Goal: Task Accomplishment & Management: Use online tool/utility

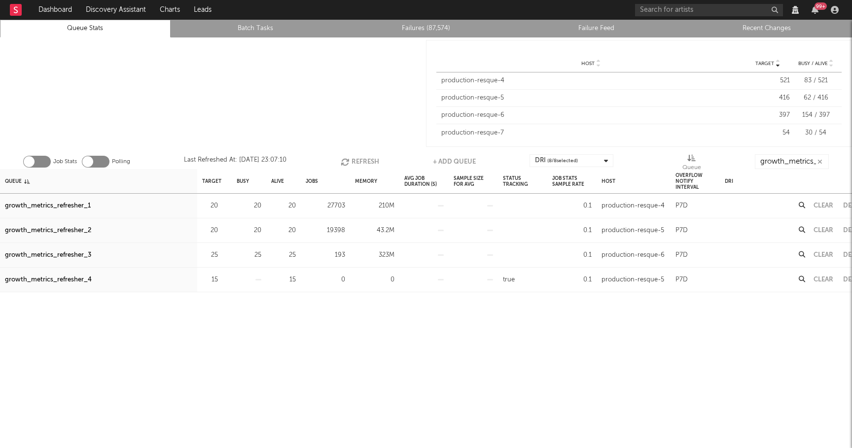
click at [363, 162] on button "Refresh" at bounding box center [360, 161] width 38 height 15
click at [62, 208] on div "growth_metrics_refresher_1" at bounding box center [48, 206] width 86 height 12
click at [42, 232] on div "growth_metrics_refresher_2" at bounding box center [48, 231] width 86 height 12
click at [63, 255] on div "growth_metrics_refresher_3" at bounding box center [48, 256] width 86 height 12
click at [363, 161] on button "Refresh" at bounding box center [360, 161] width 38 height 15
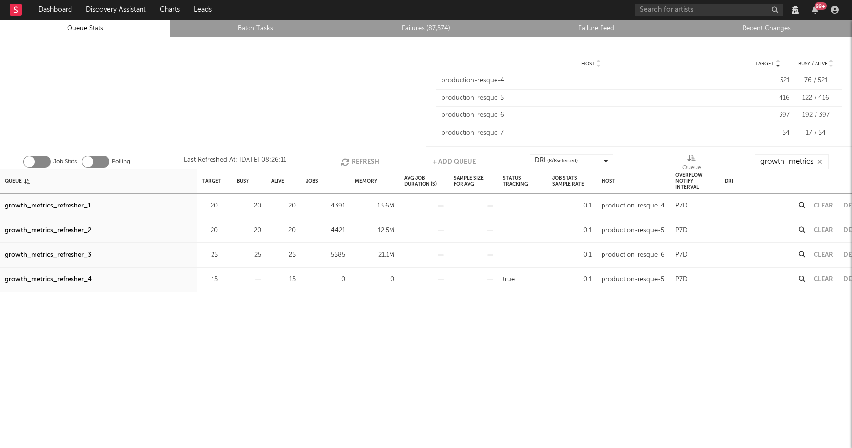
click at [368, 160] on button "Refresh" at bounding box center [360, 161] width 38 height 15
click at [357, 160] on button "Refresh" at bounding box center [361, 161] width 38 height 15
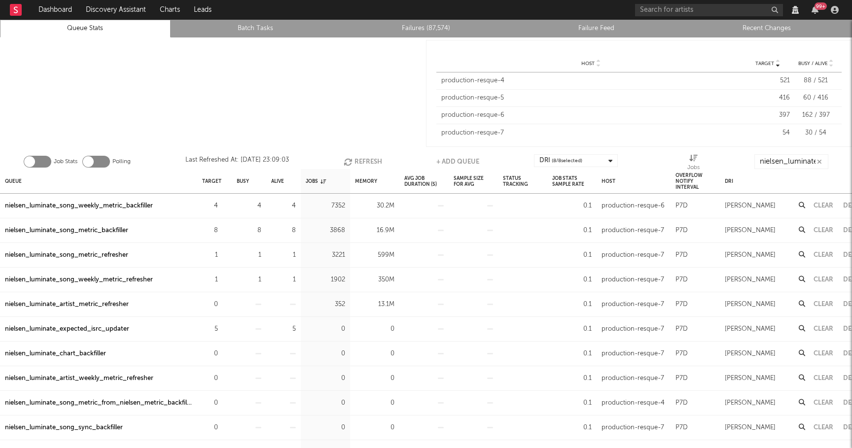
click at [360, 161] on button "Refresh" at bounding box center [363, 161] width 38 height 15
click at [112, 206] on div "nielsen_luminate_expected_isrc_updater" at bounding box center [67, 206] width 124 height 12
click at [363, 163] on button "Refresh" at bounding box center [363, 161] width 38 height 15
click at [366, 159] on button "Refresh" at bounding box center [363, 161] width 38 height 15
click at [252, 101] on div at bounding box center [213, 93] width 426 height 112
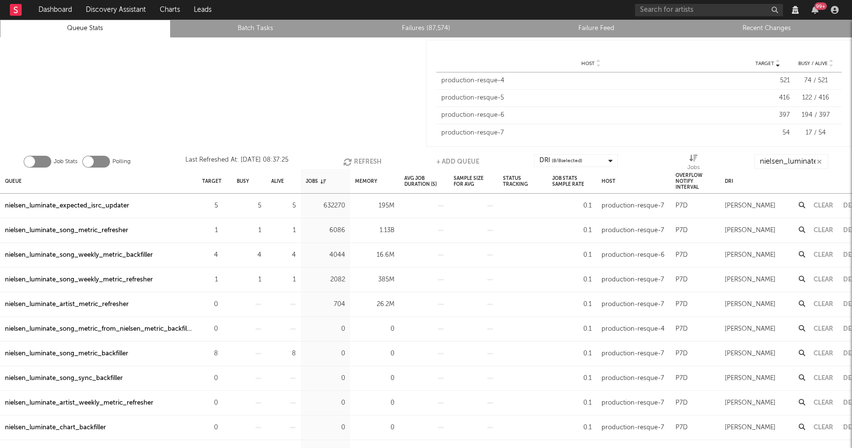
click at [366, 159] on button "Refresh" at bounding box center [362, 161] width 38 height 15
click at [308, 94] on div at bounding box center [213, 93] width 426 height 112
click at [129, 253] on div "nielsen_luminate_song_weekly_metric_backfiller" at bounding box center [79, 256] width 148 height 12
click at [307, 95] on div at bounding box center [213, 93] width 426 height 112
click at [91, 233] on div "nielsen_luminate_song_metric_refresher" at bounding box center [66, 231] width 123 height 12
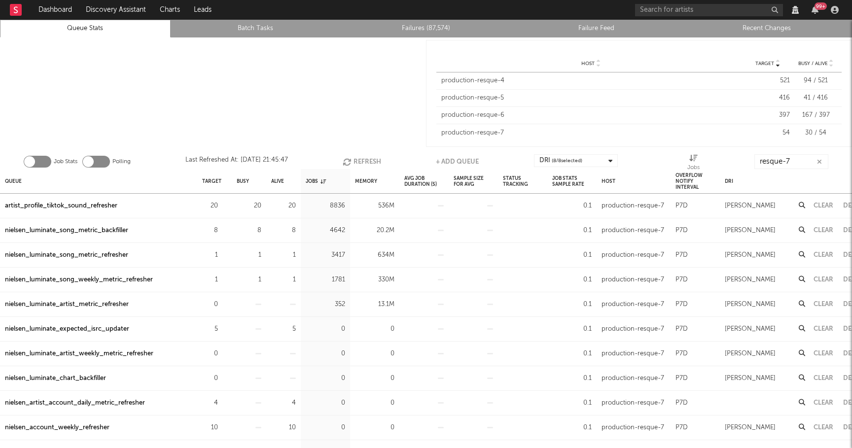
scroll to position [183, 0]
click at [366, 163] on button "Refresh" at bounding box center [362, 161] width 38 height 15
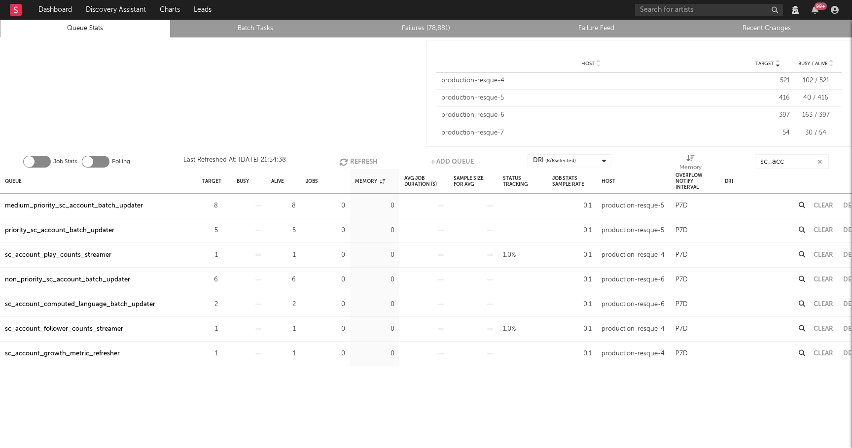
click at [786, 158] on input "sc_acc" at bounding box center [792, 161] width 74 height 15
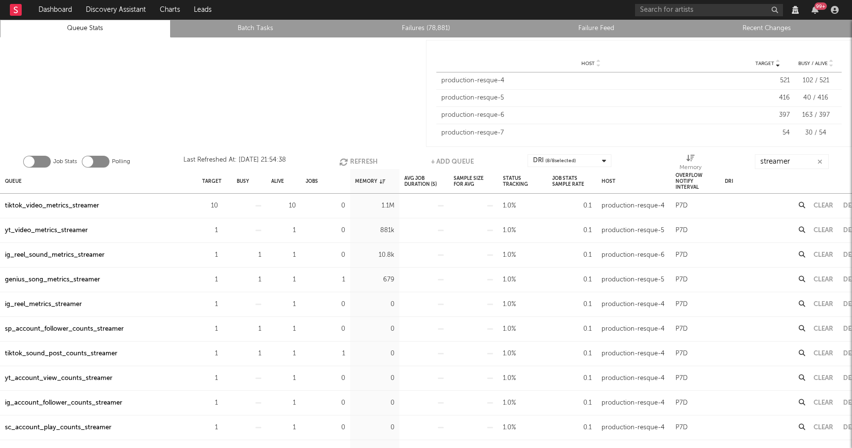
click at [345, 158] on icon "button" at bounding box center [344, 162] width 11 height 8
type input "streamer"
click at [315, 184] on div "Jobs" at bounding box center [312, 181] width 12 height 21
click at [359, 160] on button "Refresh" at bounding box center [363, 161] width 38 height 15
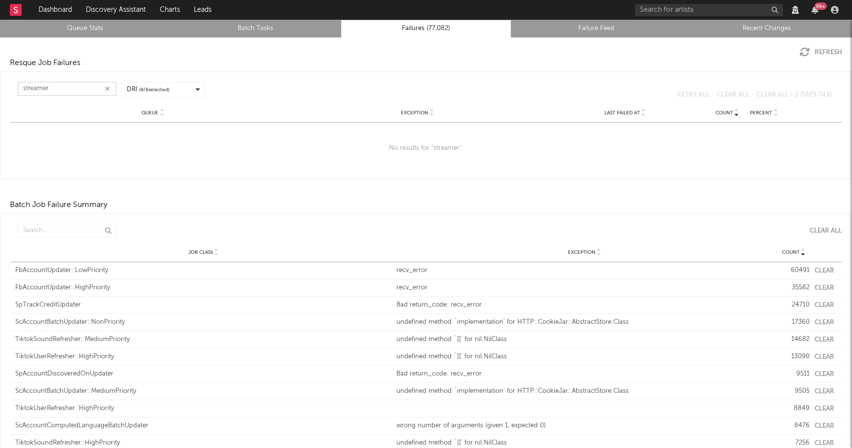
click at [65, 89] on input "streamer" at bounding box center [67, 89] width 99 height 14
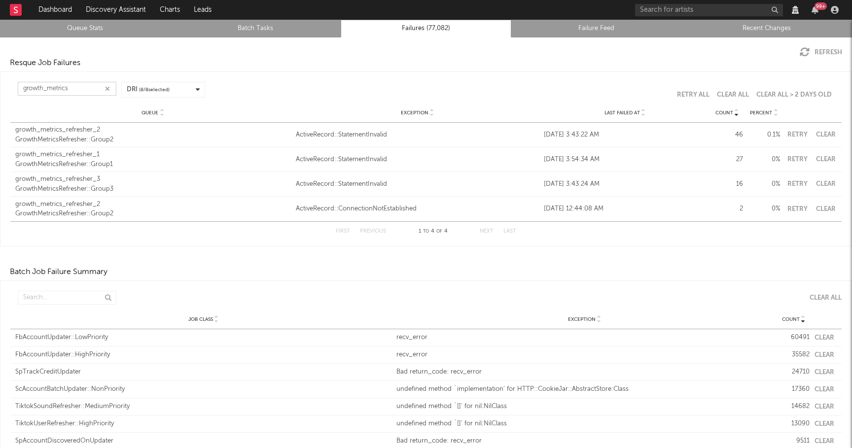
click at [802, 137] on button "Retry" at bounding box center [797, 135] width 25 height 6
type input "growth_metrics"
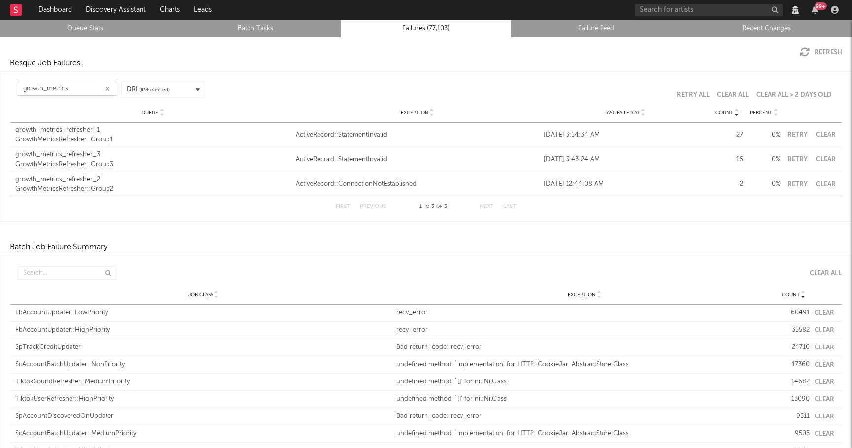
click at [797, 132] on button "Retry" at bounding box center [797, 135] width 25 height 6
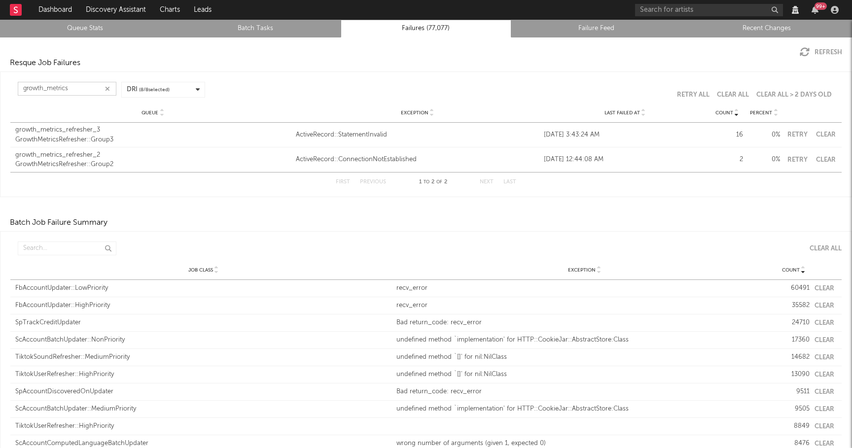
click at [797, 132] on button "Retry" at bounding box center [797, 135] width 25 height 6
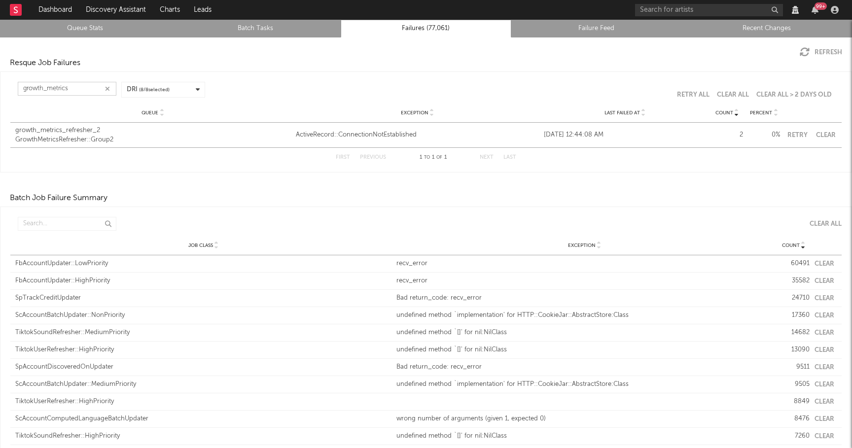
click at [794, 134] on button "Retry" at bounding box center [797, 135] width 25 height 6
